Goal: Task Accomplishment & Management: Use online tool/utility

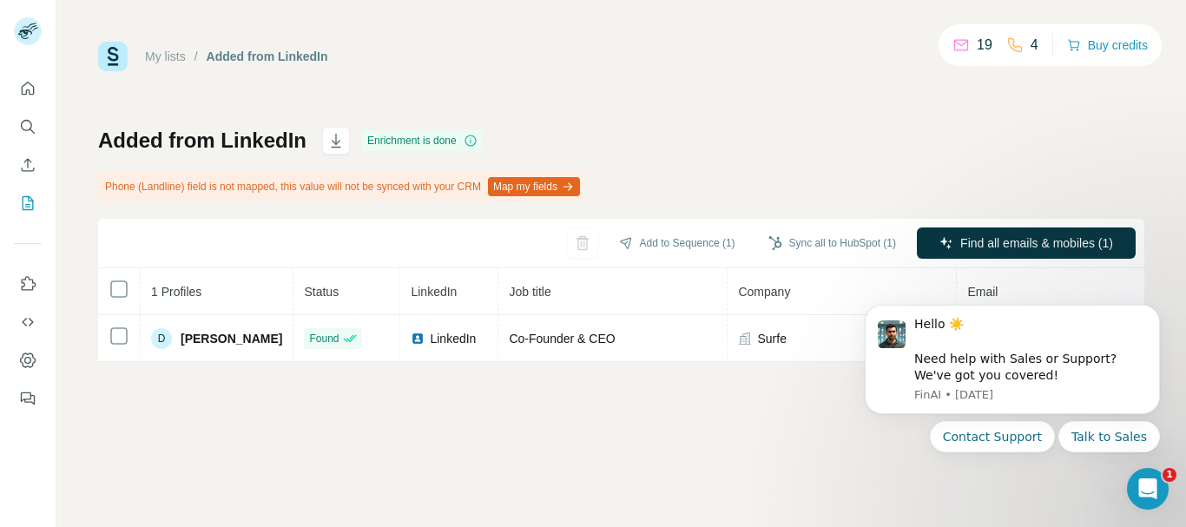
click at [1032, 502] on body "Hello ☀️ ​ Need help with Sales or Support? We've got you covered! FinAI • 1w a…" at bounding box center [1012, 400] width 333 height 221
click at [1139, 489] on icon "Open Intercom Messenger" at bounding box center [1145, 486] width 29 height 29
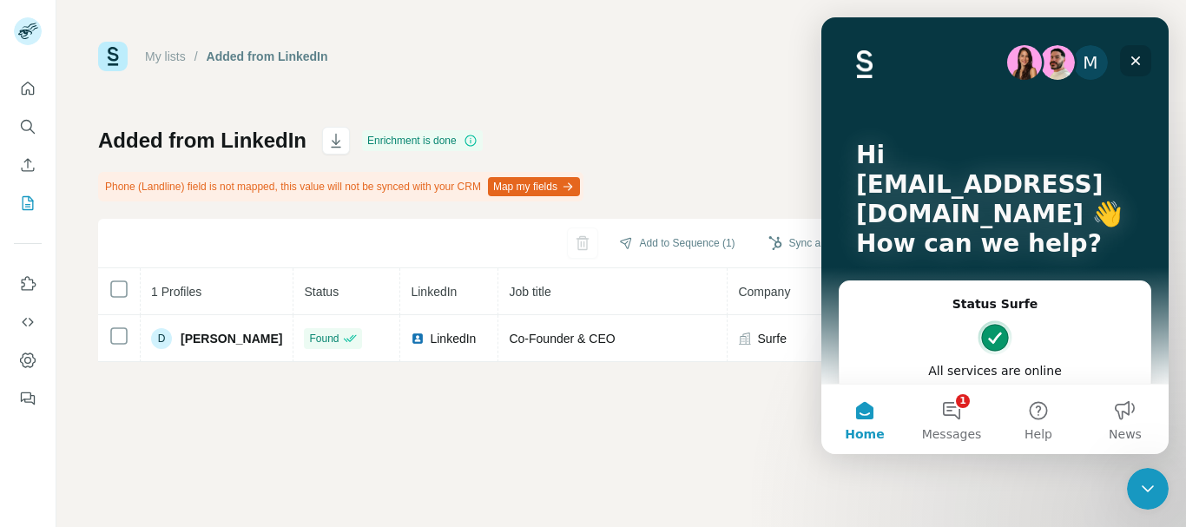
click at [1132, 56] on icon "Close" at bounding box center [1136, 61] width 14 height 14
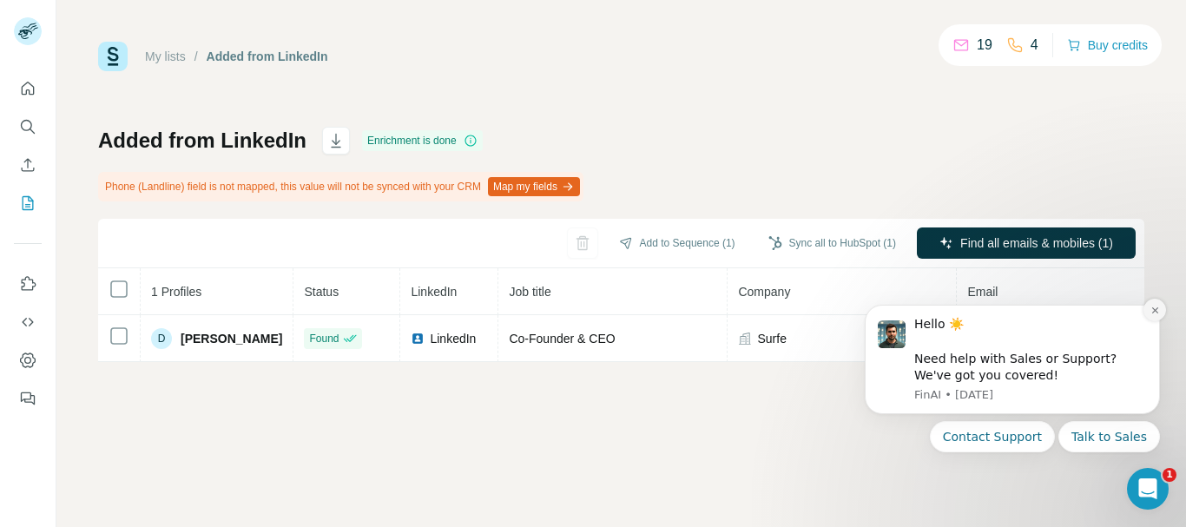
click at [1146, 313] on button "Dismiss notification" at bounding box center [1155, 310] width 23 height 23
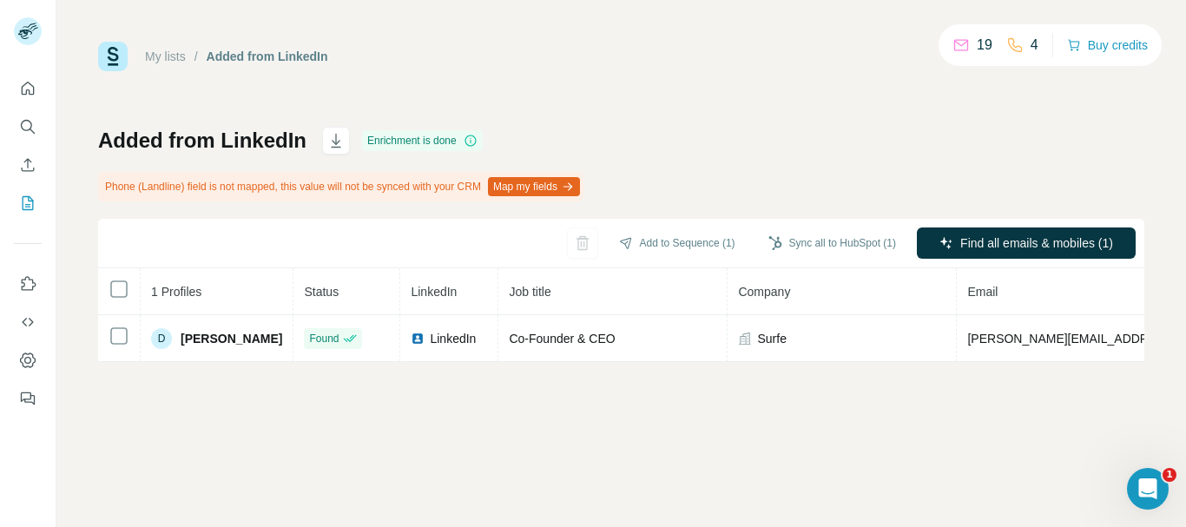
click at [579, 181] on button "Map my fields" at bounding box center [534, 186] width 92 height 19
click at [24, 282] on icon "Use Surfe on LinkedIn" at bounding box center [27, 283] width 17 height 17
click at [25, 93] on icon "Quick start" at bounding box center [27, 88] width 17 height 17
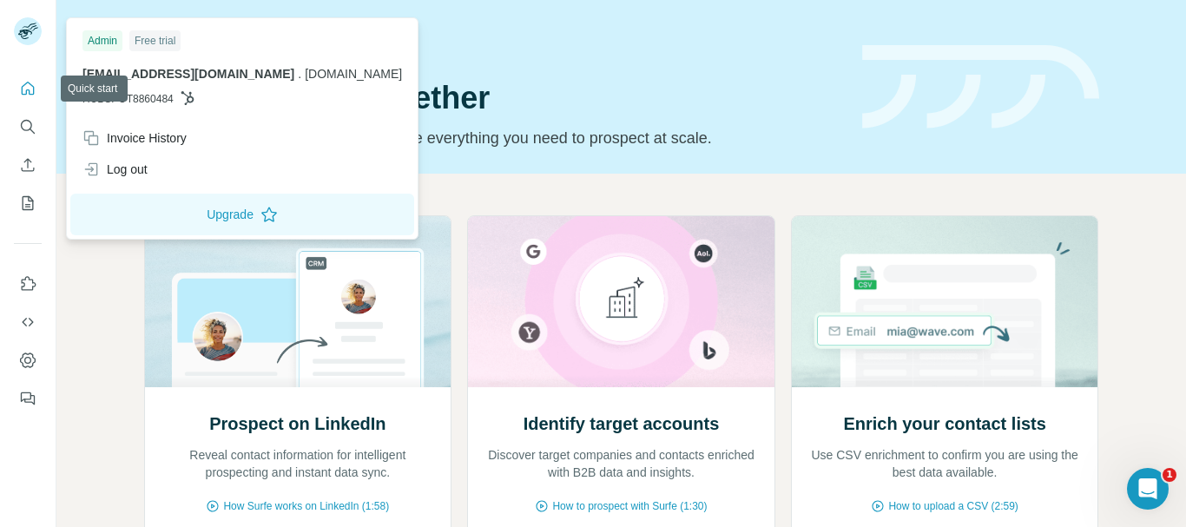
click at [25, 93] on icon "Quick start" at bounding box center [27, 88] width 17 height 17
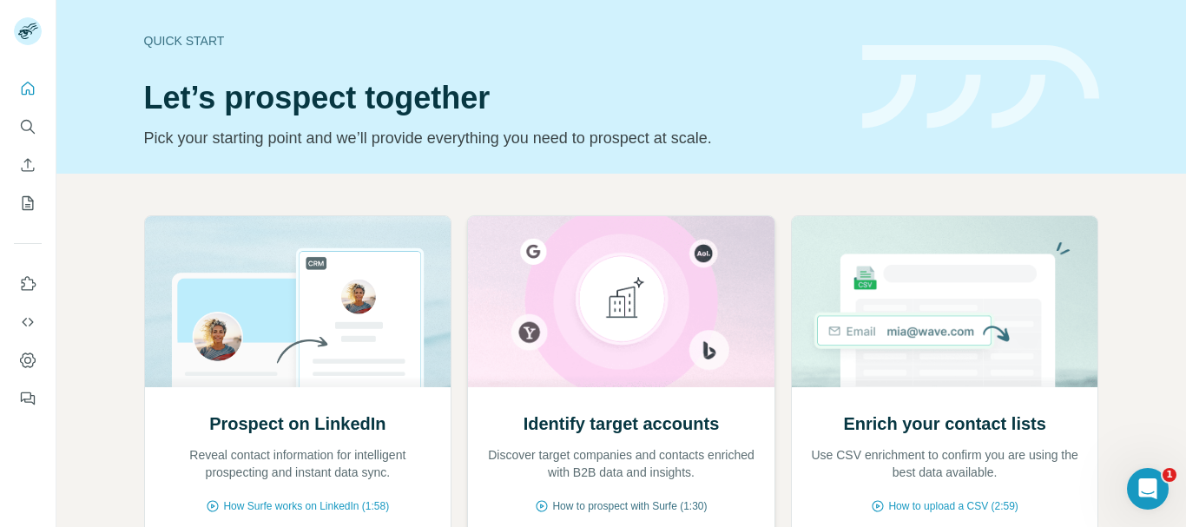
click at [636, 509] on span "How to prospect with Surfe (1:30)" at bounding box center [629, 506] width 155 height 16
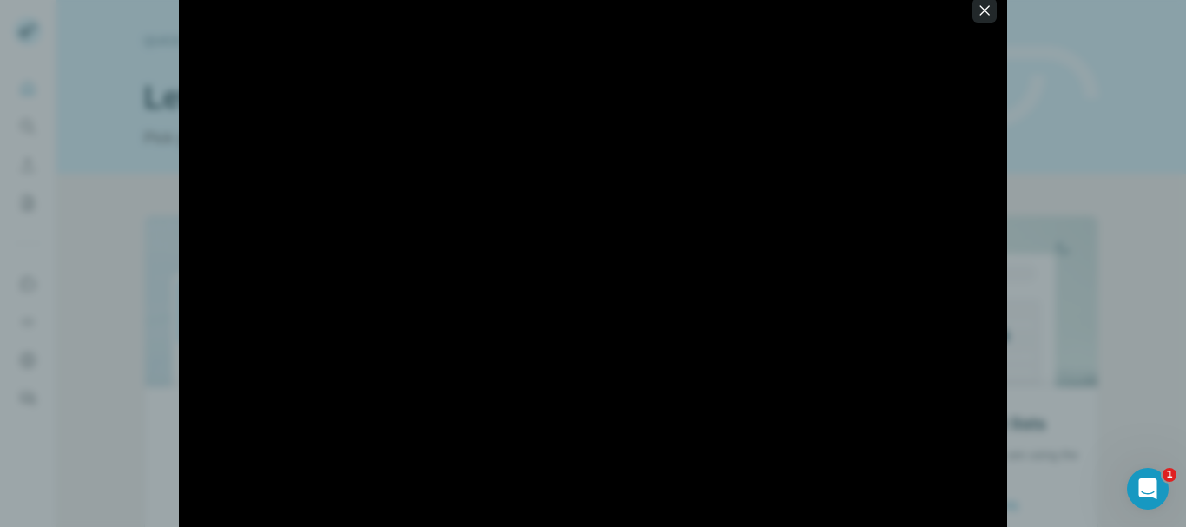
click at [981, 8] on icon "button" at bounding box center [984, 10] width 17 height 17
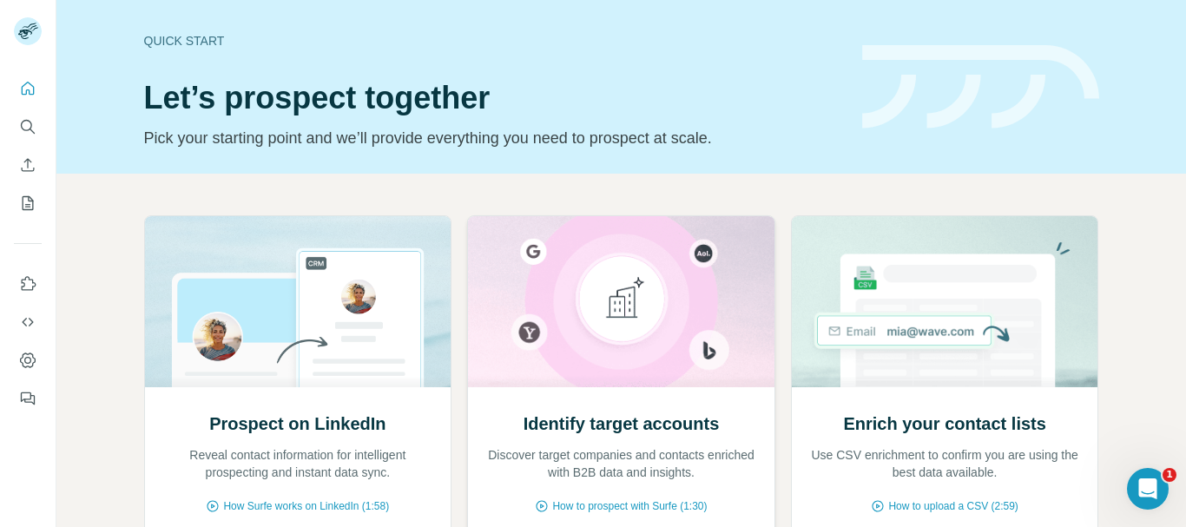
click at [628, 331] on img at bounding box center [621, 301] width 308 height 171
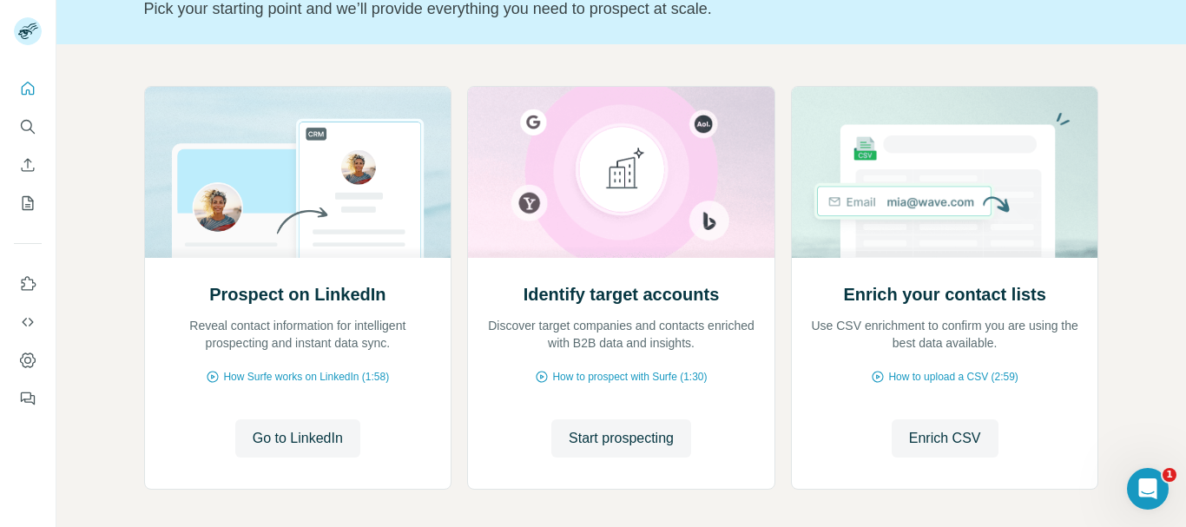
scroll to position [168, 0]
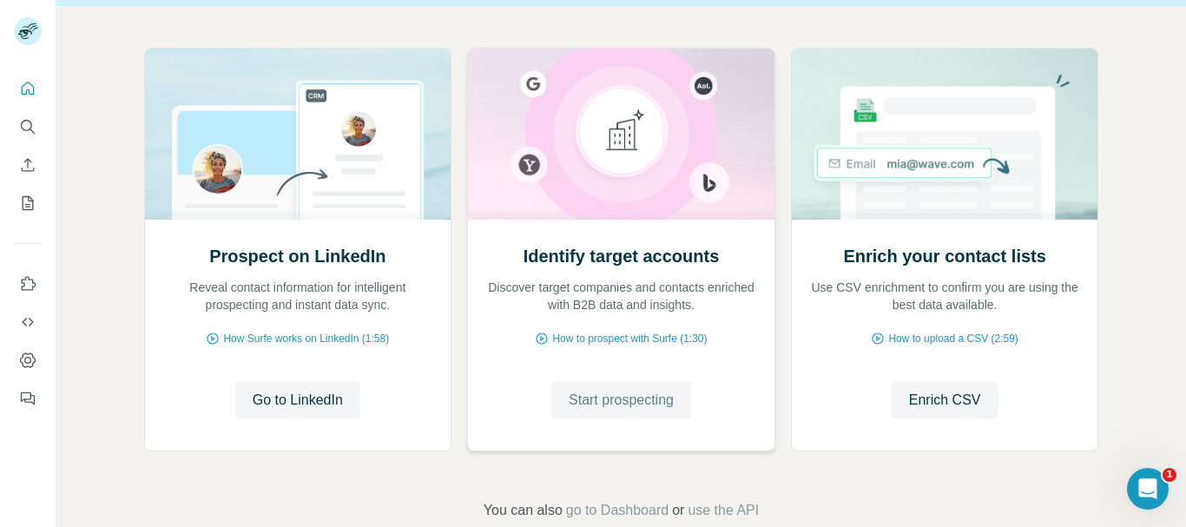
click at [624, 407] on span "Start prospecting" at bounding box center [621, 400] width 105 height 21
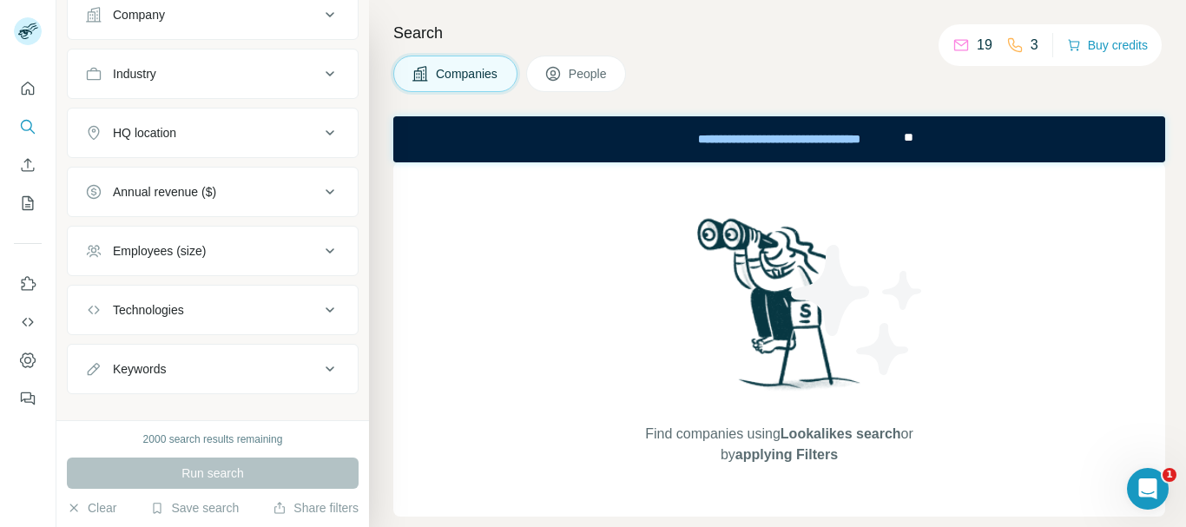
scroll to position [172, 0]
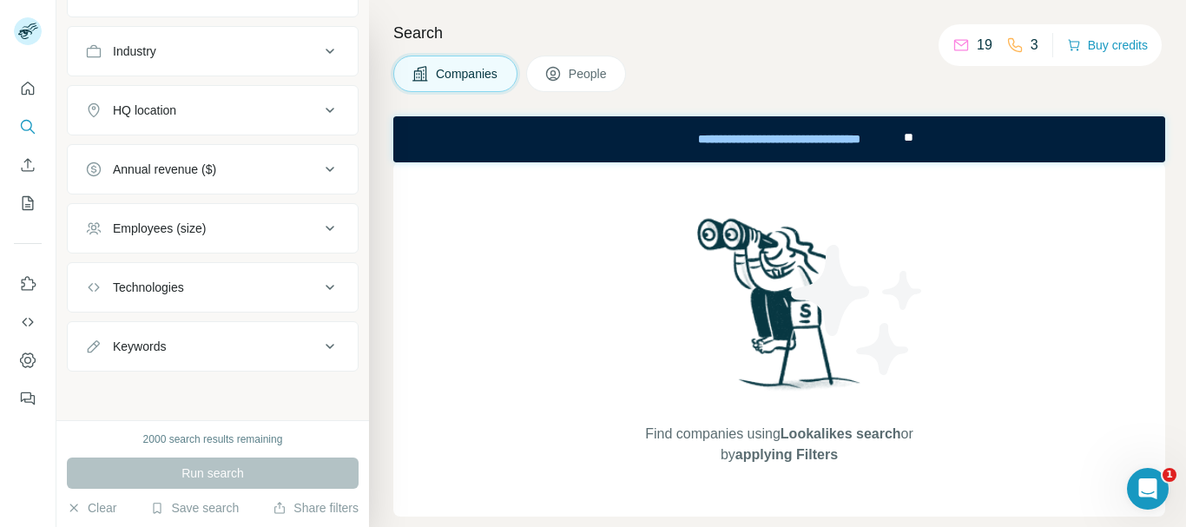
click at [320, 282] on icon at bounding box center [330, 287] width 21 height 21
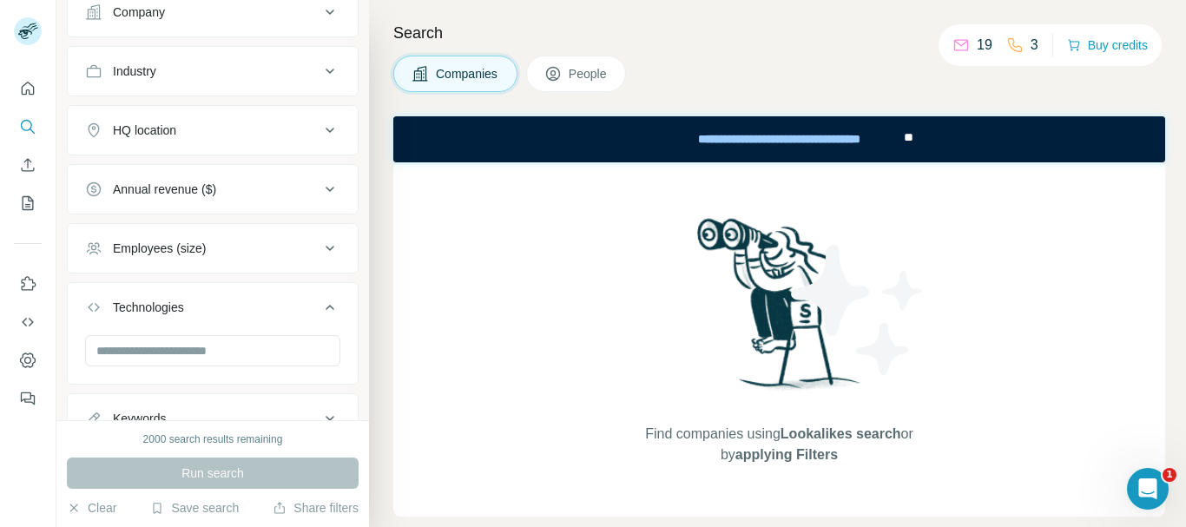
scroll to position [162, 0]
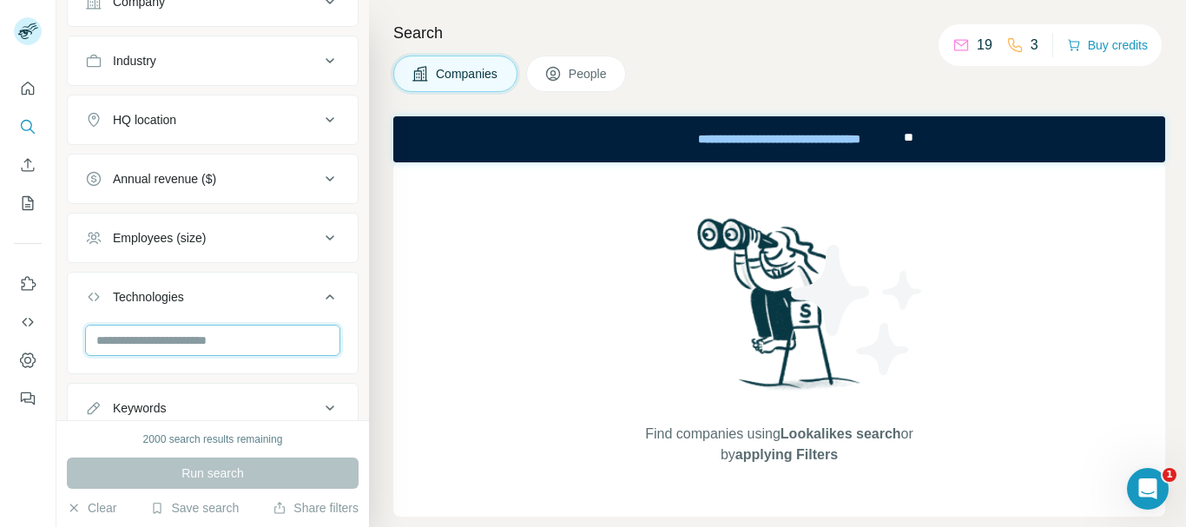
click at [223, 335] on input "text" at bounding box center [212, 340] width 255 height 31
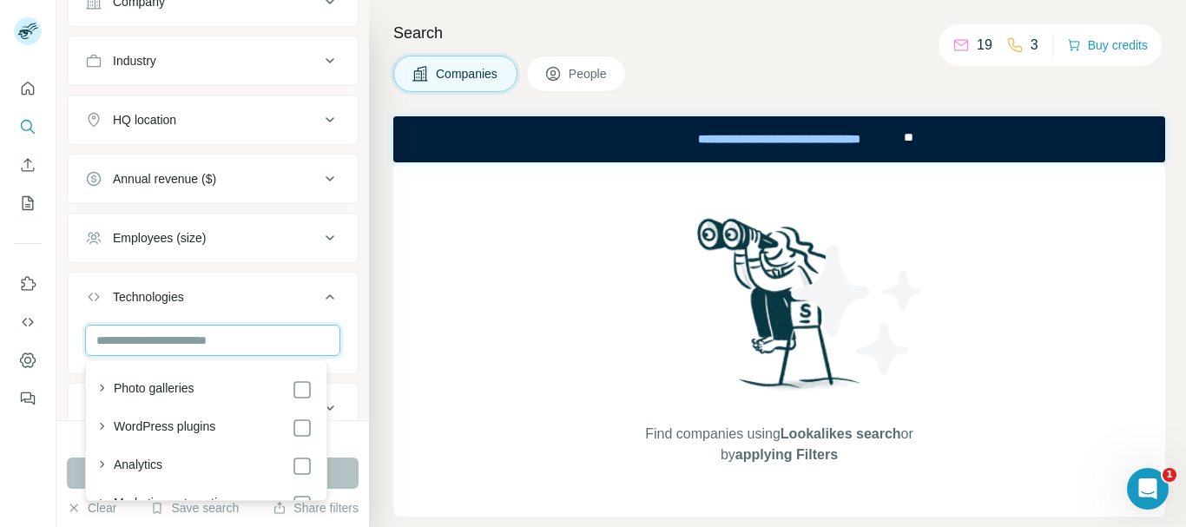
type input "*"
type input "*******"
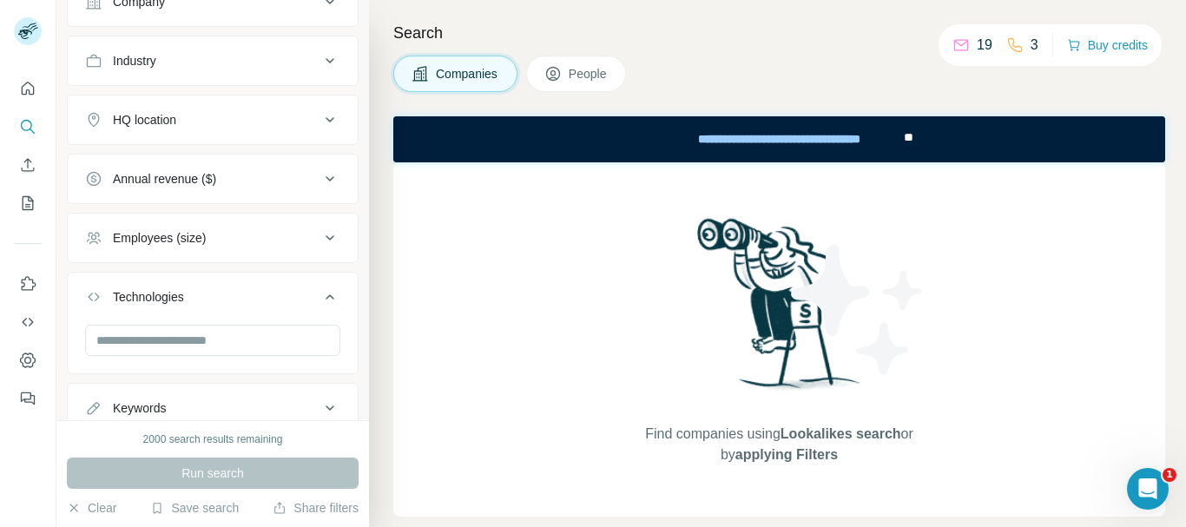
drag, startPoint x: 319, startPoint y: 386, endPoint x: 317, endPoint y: 402, distance: 16.6
click at [319, 412] on div "New search Hide Company lookalikes Company information Company Industry HQ loca…" at bounding box center [212, 210] width 313 height 420
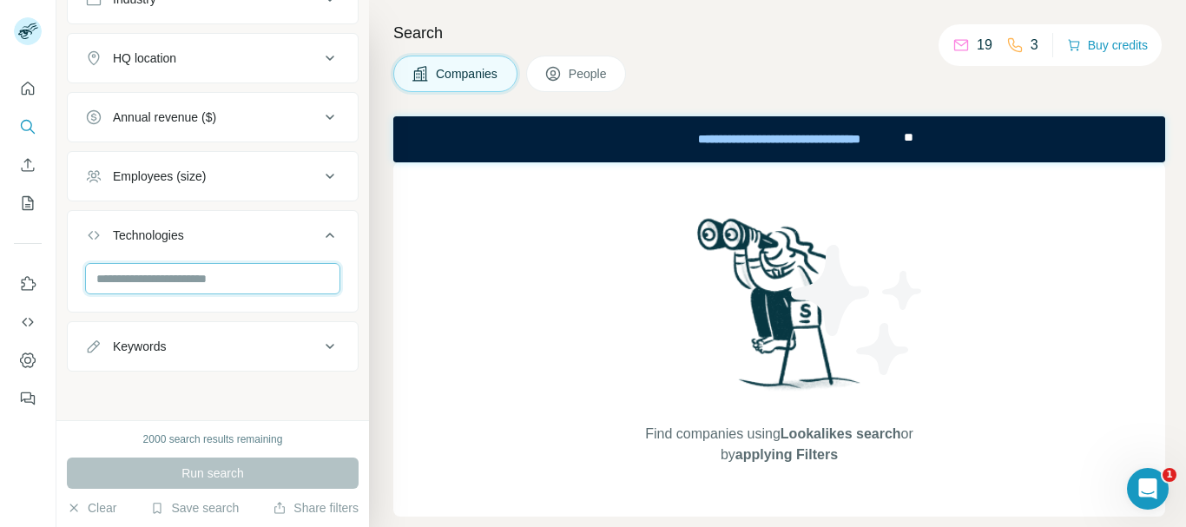
click at [207, 277] on input "text" at bounding box center [212, 278] width 255 height 31
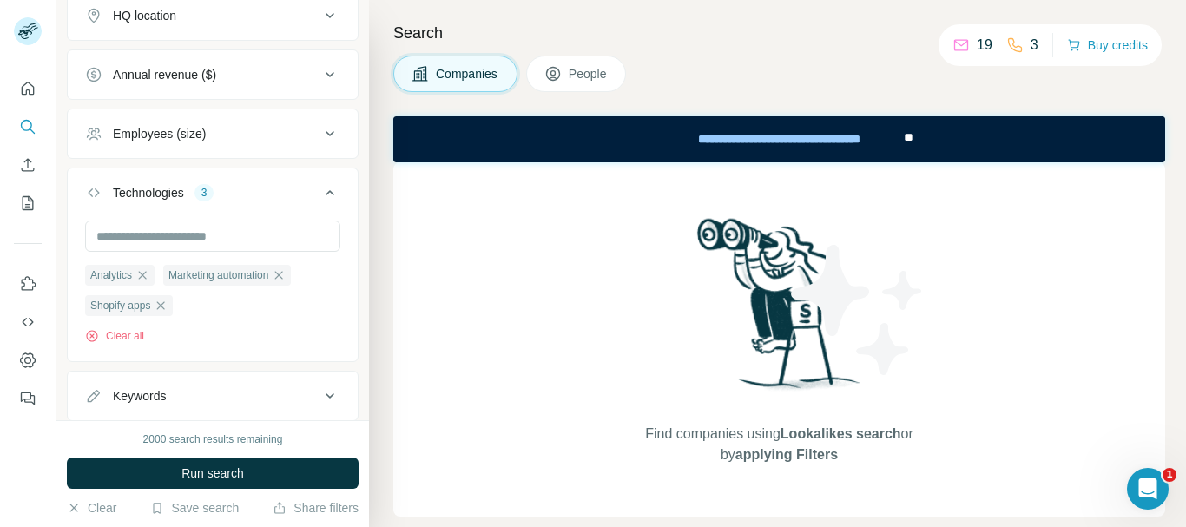
scroll to position [318, 0]
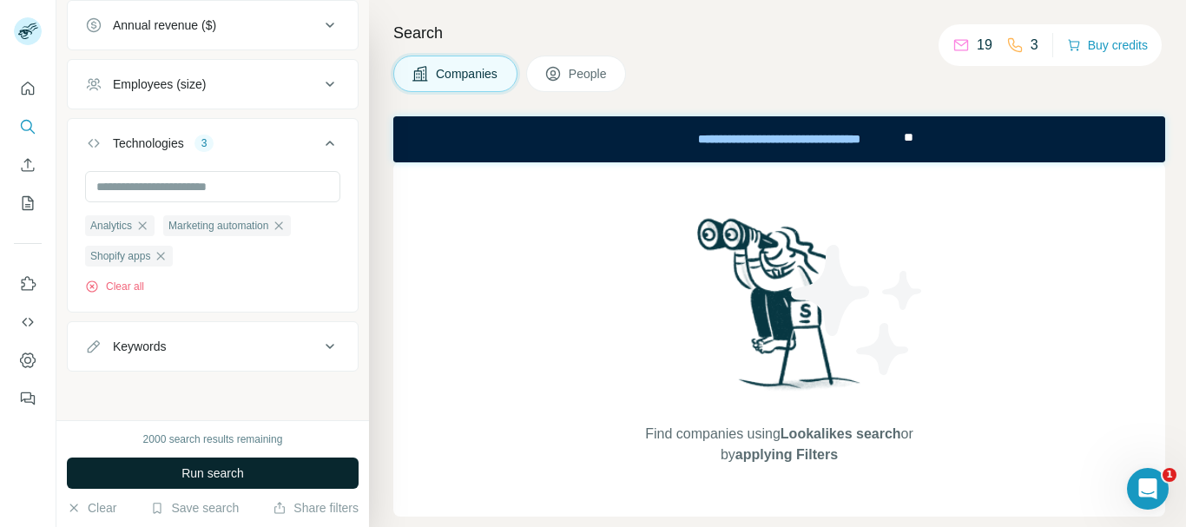
click at [240, 475] on span "Run search" at bounding box center [212, 473] width 63 height 17
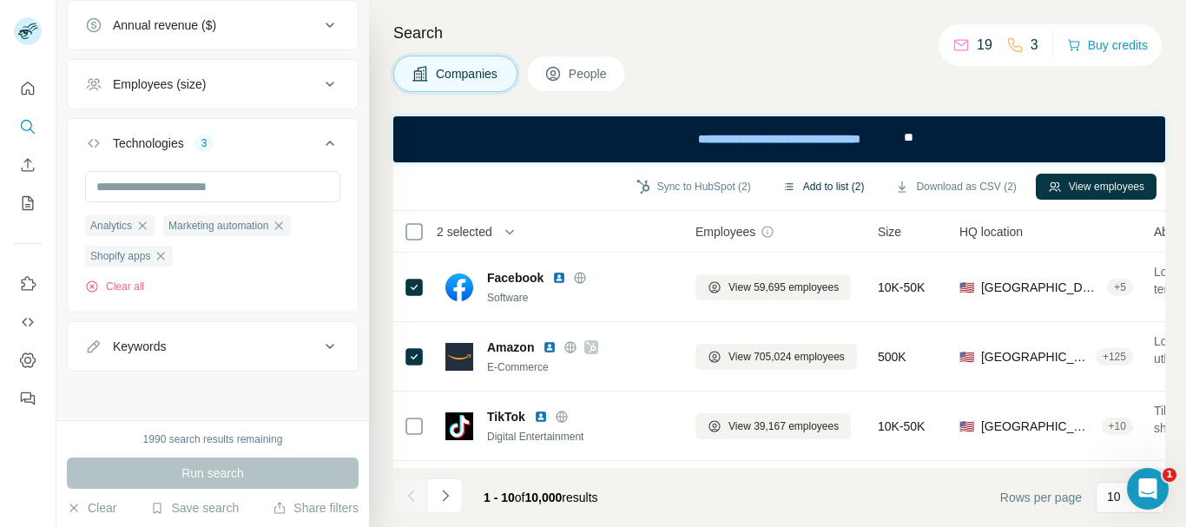
click at [825, 187] on button "Add to list (2)" at bounding box center [823, 187] width 107 height 26
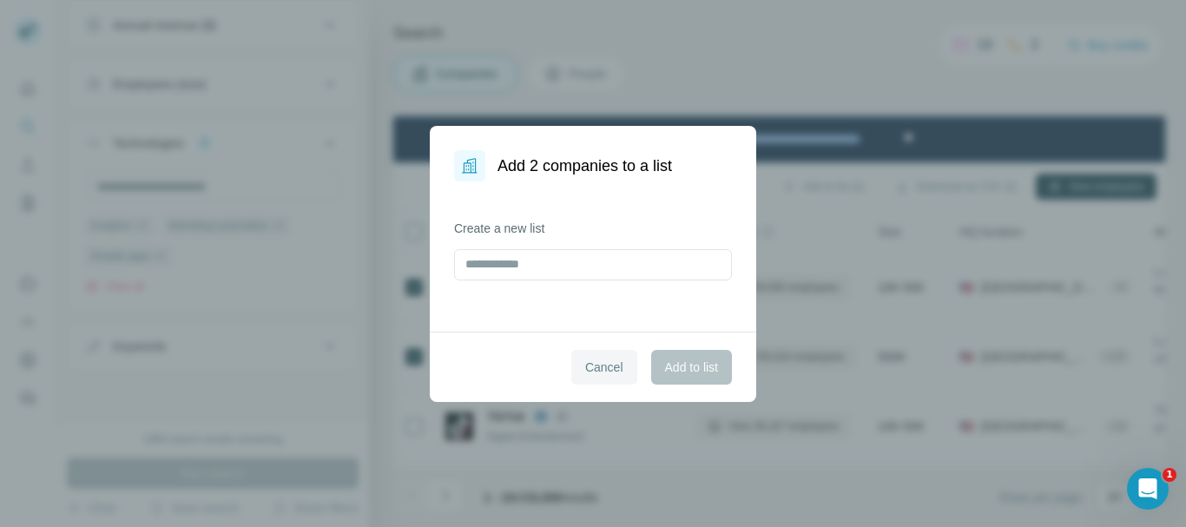
click at [604, 369] on span "Cancel" at bounding box center [604, 367] width 38 height 17
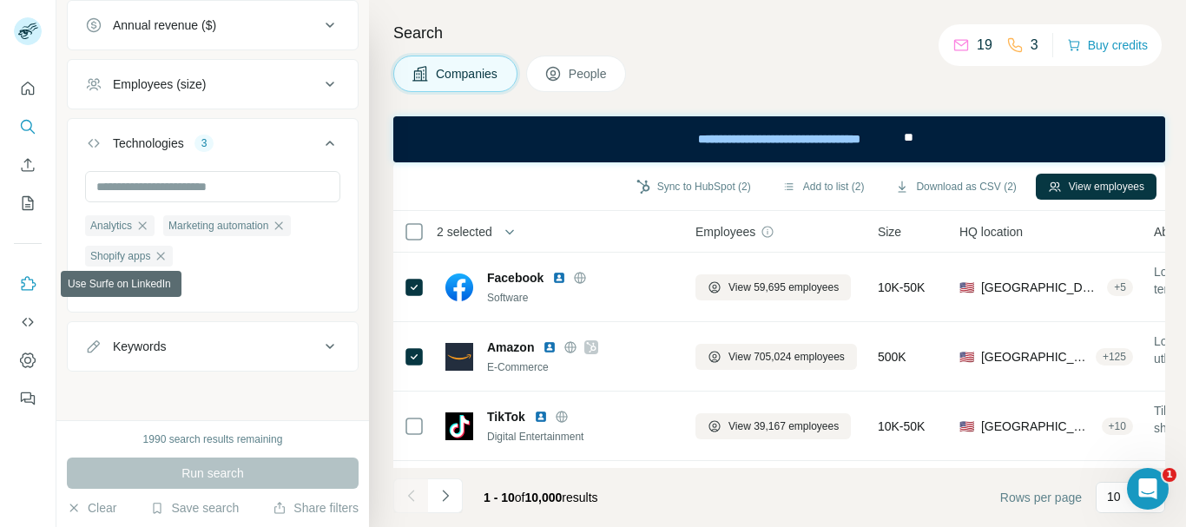
click at [25, 283] on icon "Use Surfe on LinkedIn" at bounding box center [27, 283] width 17 height 17
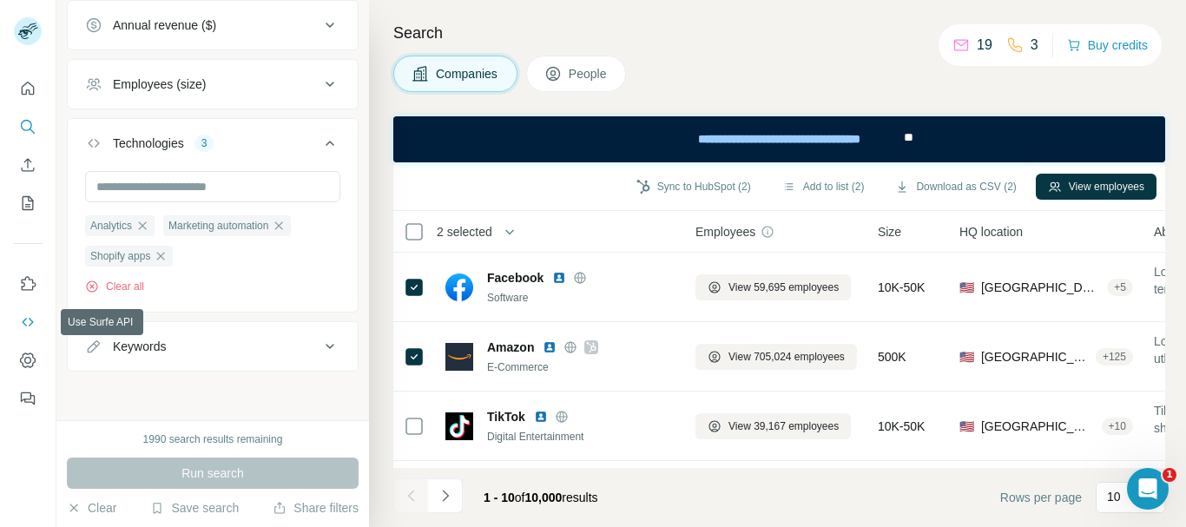
click at [28, 326] on icon "Use Surfe API" at bounding box center [27, 321] width 17 height 17
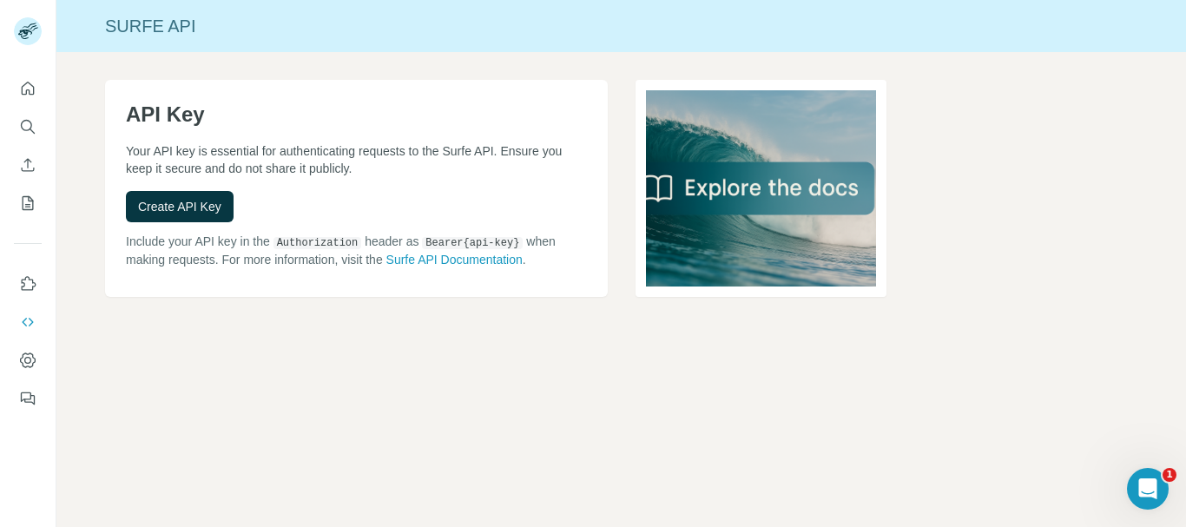
click at [14, 307] on button "Use Surfe API" at bounding box center [28, 322] width 28 height 31
click at [27, 92] on icon "Quick start" at bounding box center [28, 88] width 13 height 13
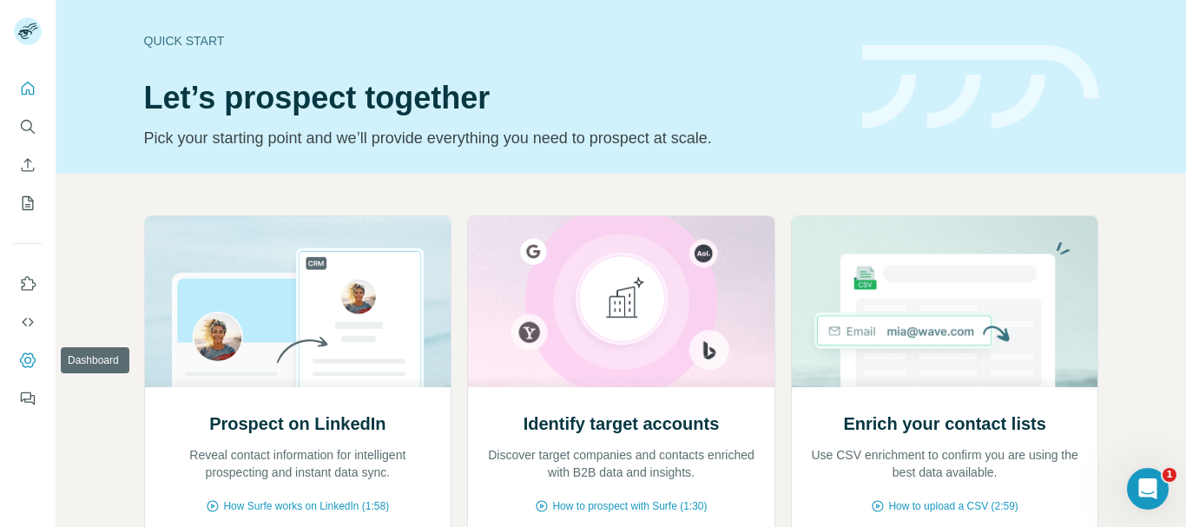
click at [27, 363] on icon "Dashboard" at bounding box center [27, 360] width 7 height 7
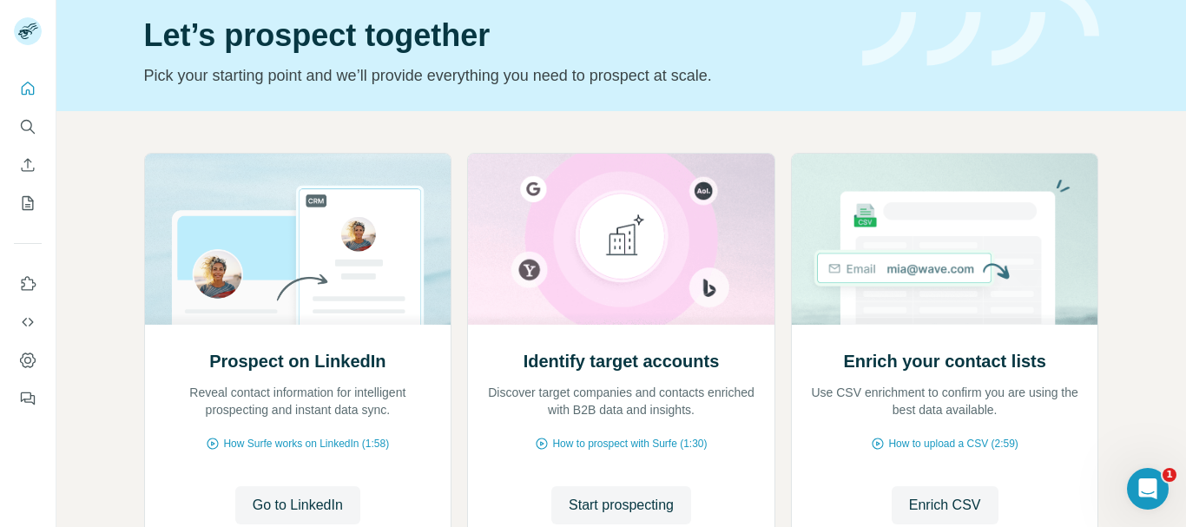
scroll to position [73, 0]
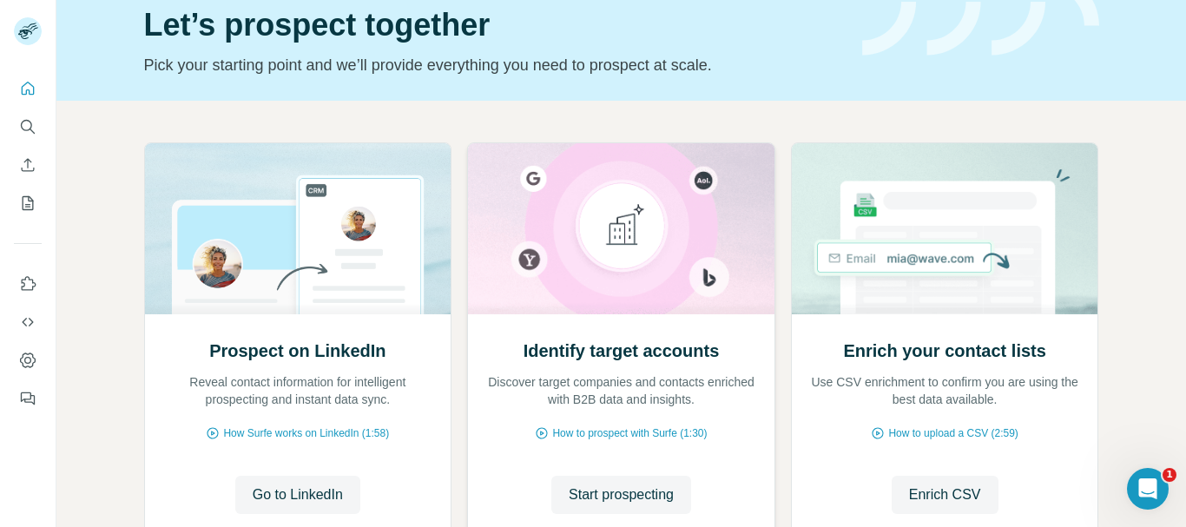
click at [568, 522] on div "Identify target accounts Discover target companies and contacts enriched with B…" at bounding box center [621, 429] width 307 height 231
click at [30, 168] on icon "Enrich CSV" at bounding box center [27, 164] width 17 height 17
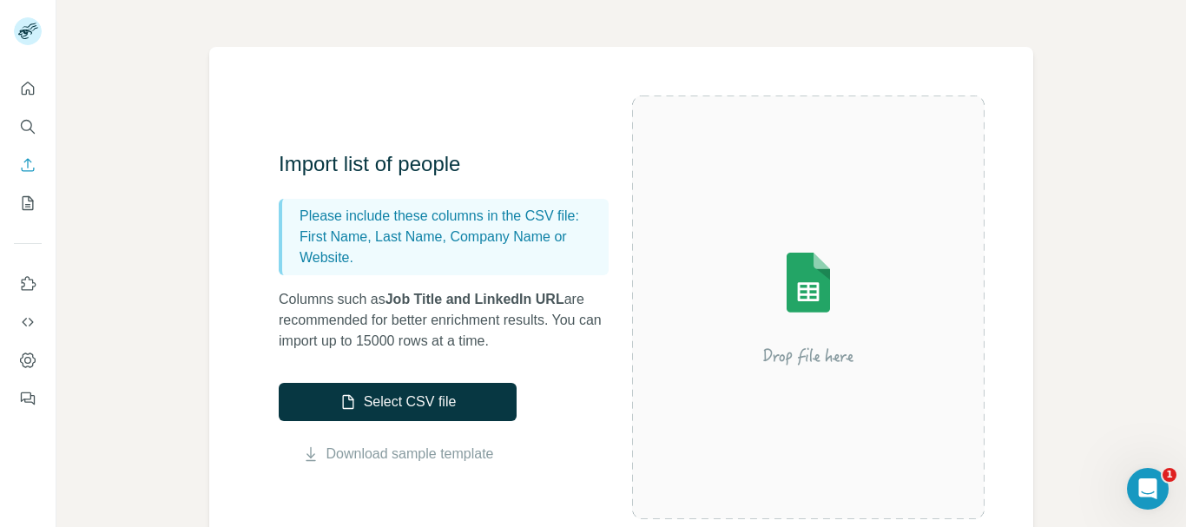
scroll to position [113, 0]
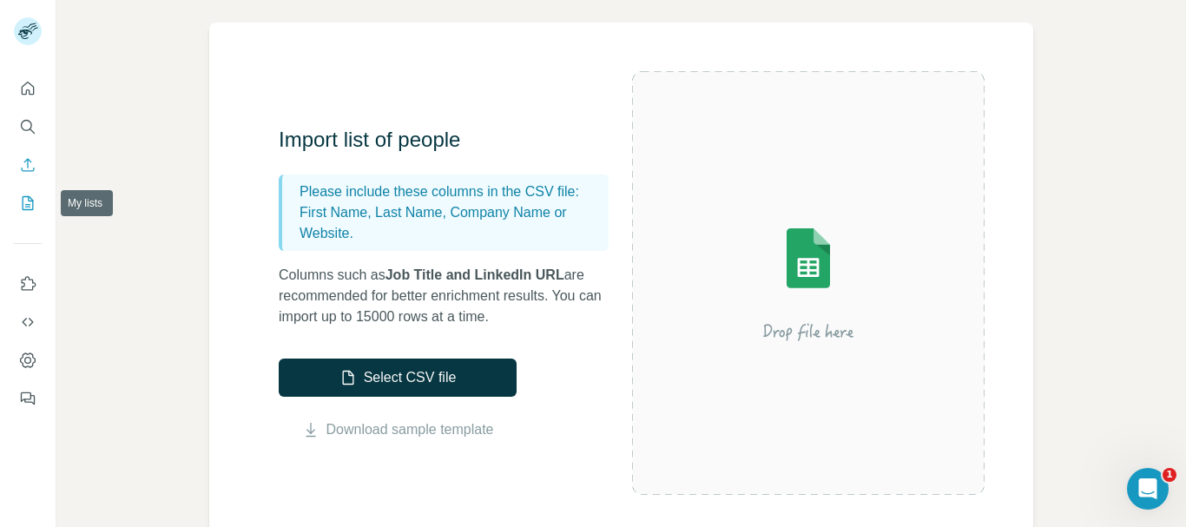
click at [29, 205] on icon "My lists" at bounding box center [29, 201] width 9 height 11
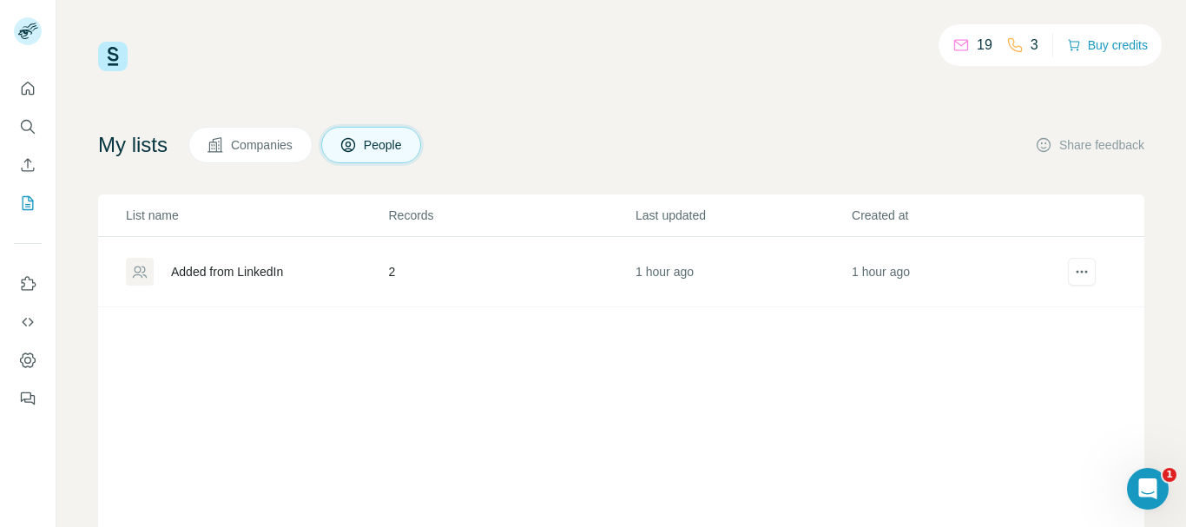
click at [321, 271] on div "Added from LinkedIn" at bounding box center [256, 272] width 260 height 28
click at [214, 278] on div "Added from LinkedIn" at bounding box center [227, 271] width 112 height 17
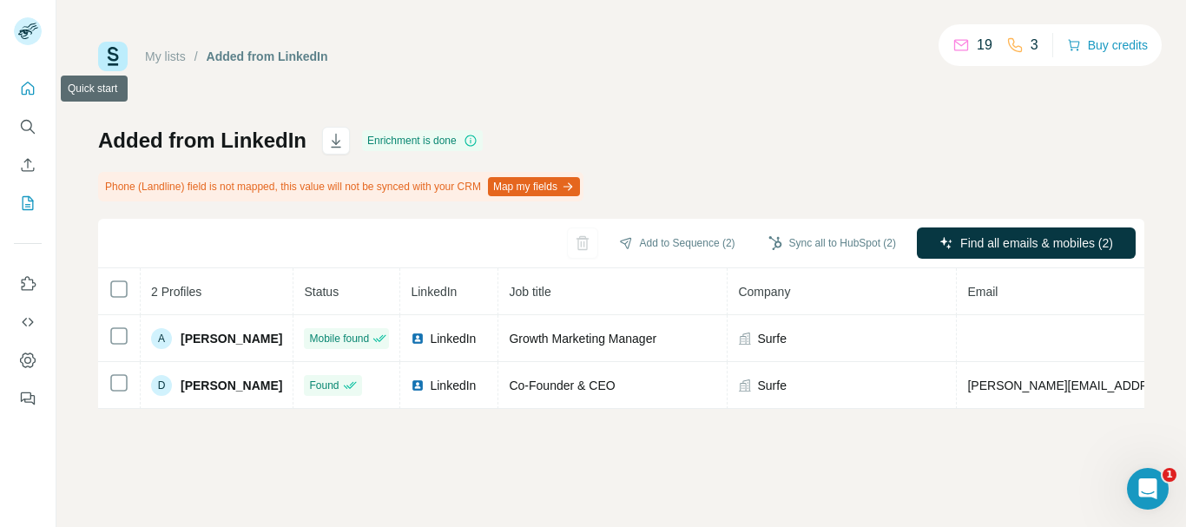
click at [24, 92] on icon "Quick start" at bounding box center [27, 88] width 17 height 17
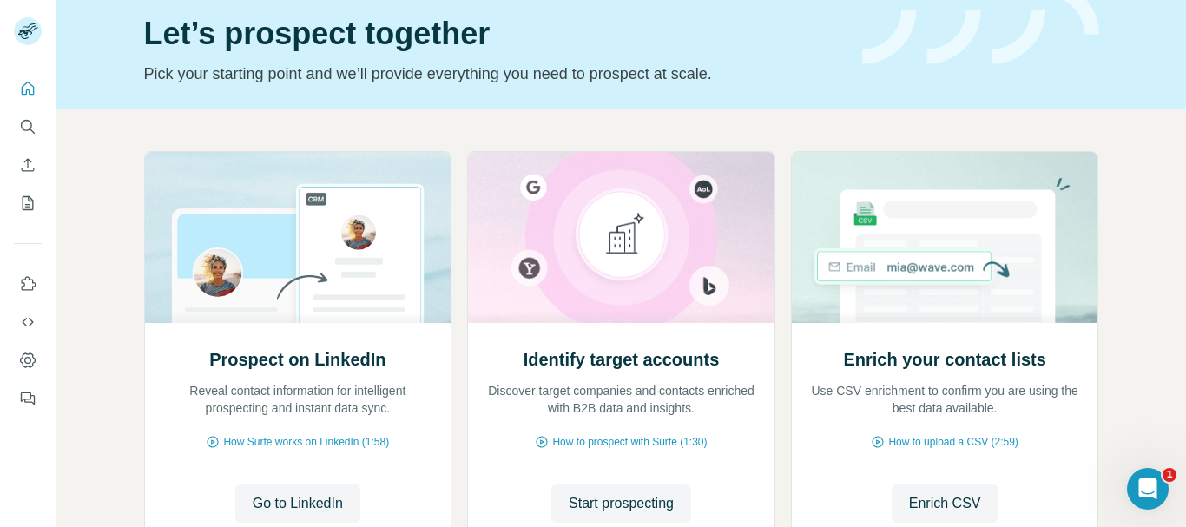
scroll to position [82, 0]
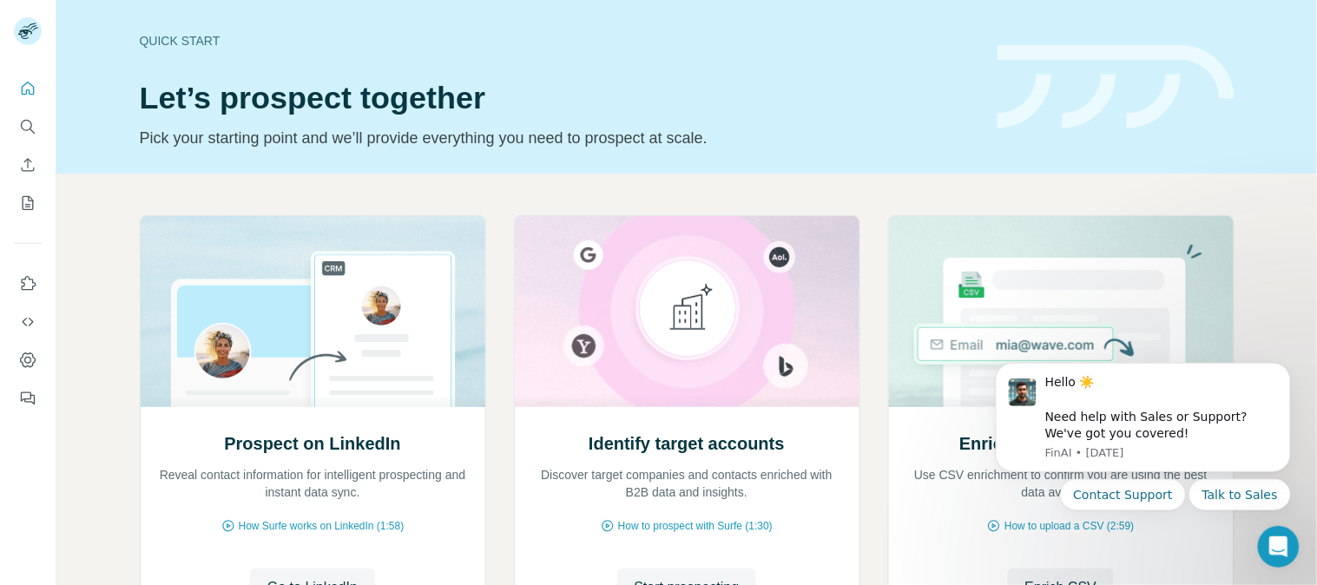
drag, startPoint x: 1184, startPoint y: 3, endPoint x: 846, endPoint y: 85, distance: 347.5
click at [846, 85] on h1 "Let’s prospect together" at bounding box center [558, 98] width 837 height 35
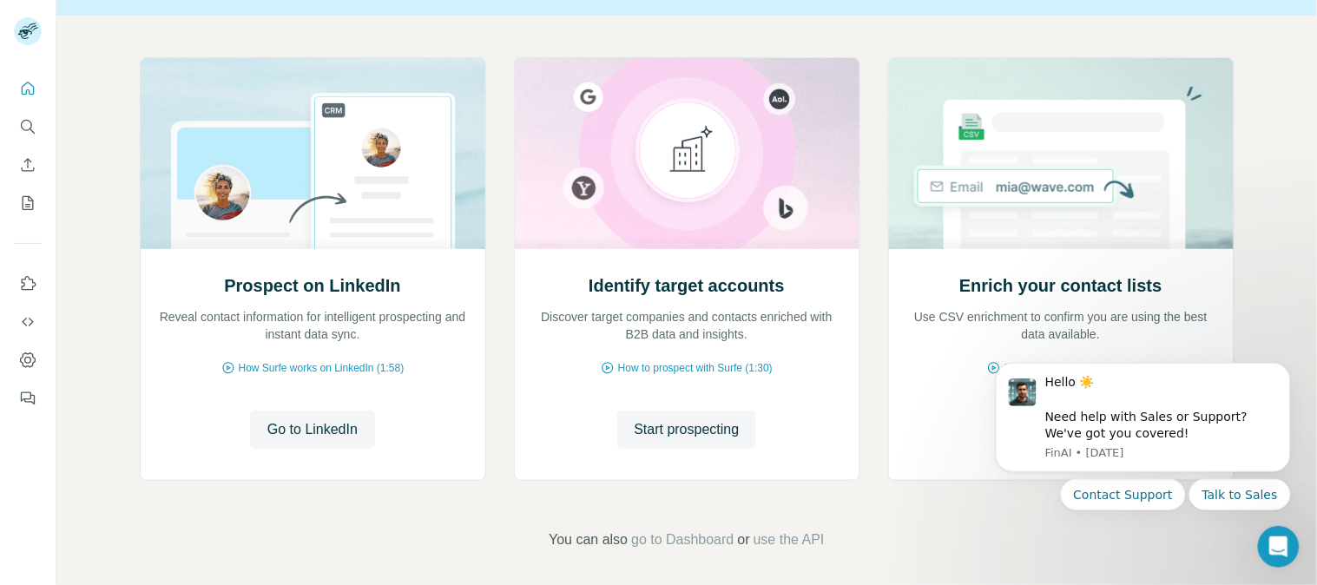
scroll to position [162, 0]
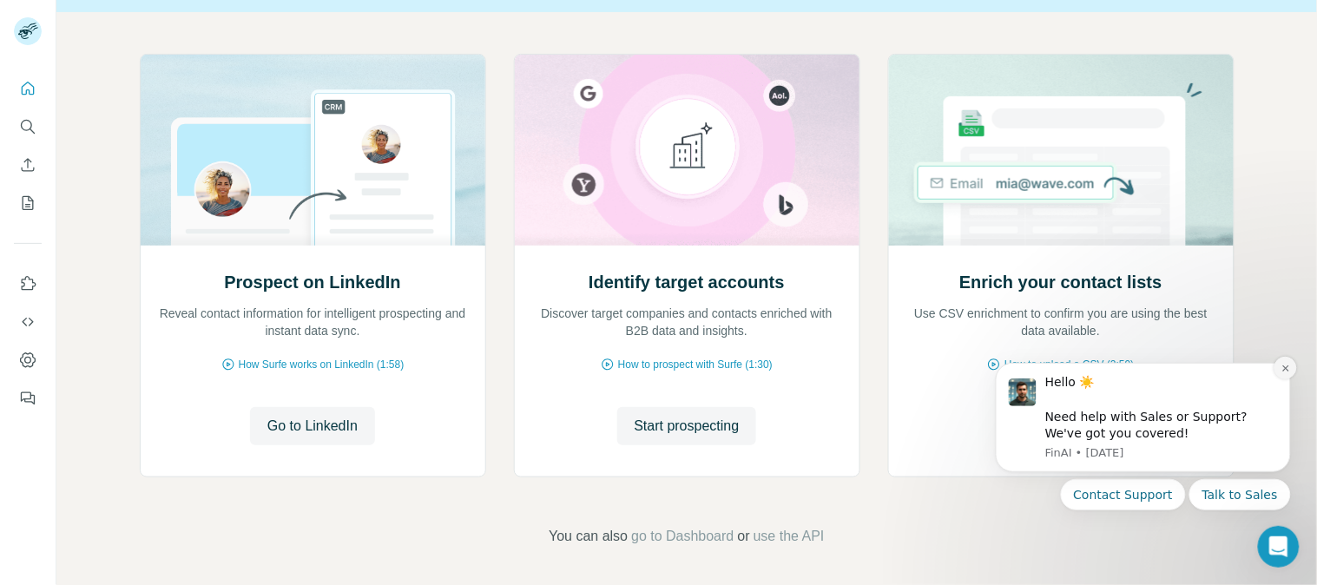
click at [1185, 363] on icon "Dismiss notification" at bounding box center [1286, 368] width 10 height 10
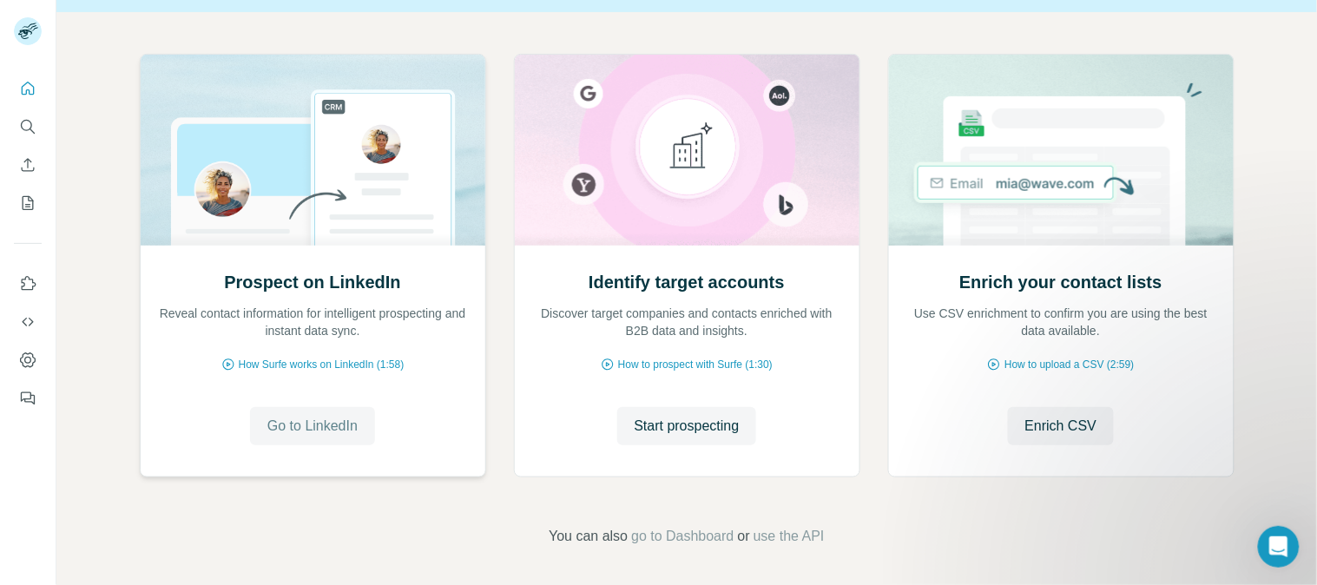
click at [295, 431] on span "Go to LinkedIn" at bounding box center [312, 426] width 90 height 21
click at [689, 429] on span "Start prospecting" at bounding box center [687, 426] width 105 height 21
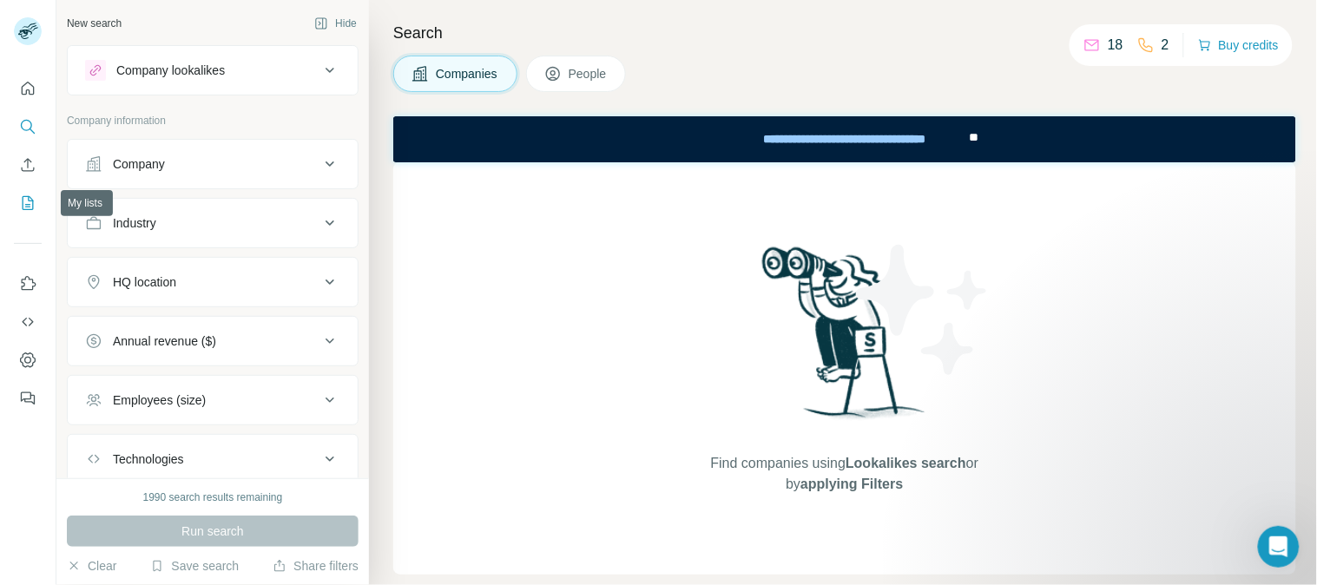
click at [30, 204] on icon "My lists" at bounding box center [29, 201] width 9 height 11
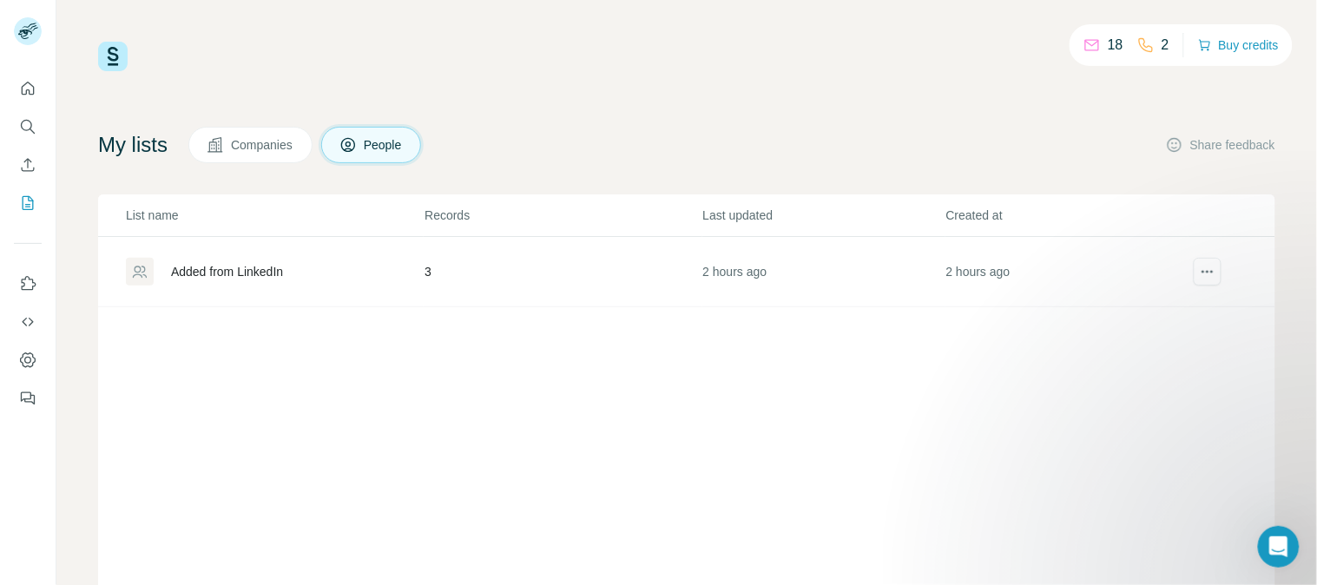
click at [267, 279] on div "Added from LinkedIn" at bounding box center [227, 271] width 112 height 17
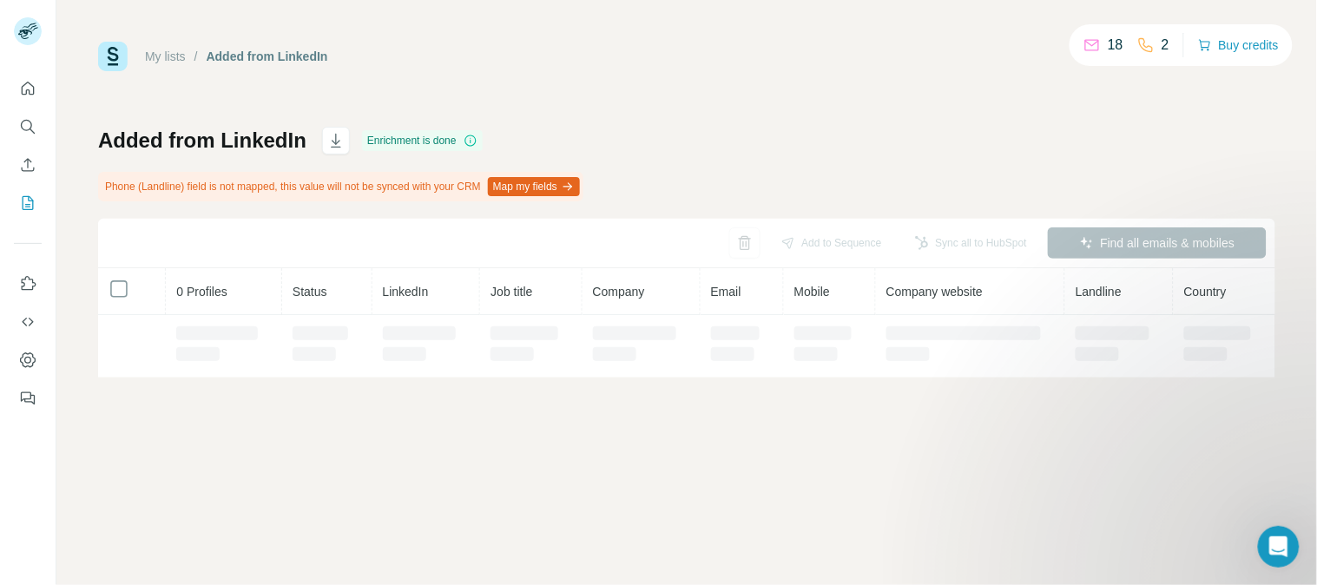
click at [271, 274] on th "0 Profiles" at bounding box center [224, 291] width 116 height 47
